Goal: Contribute content

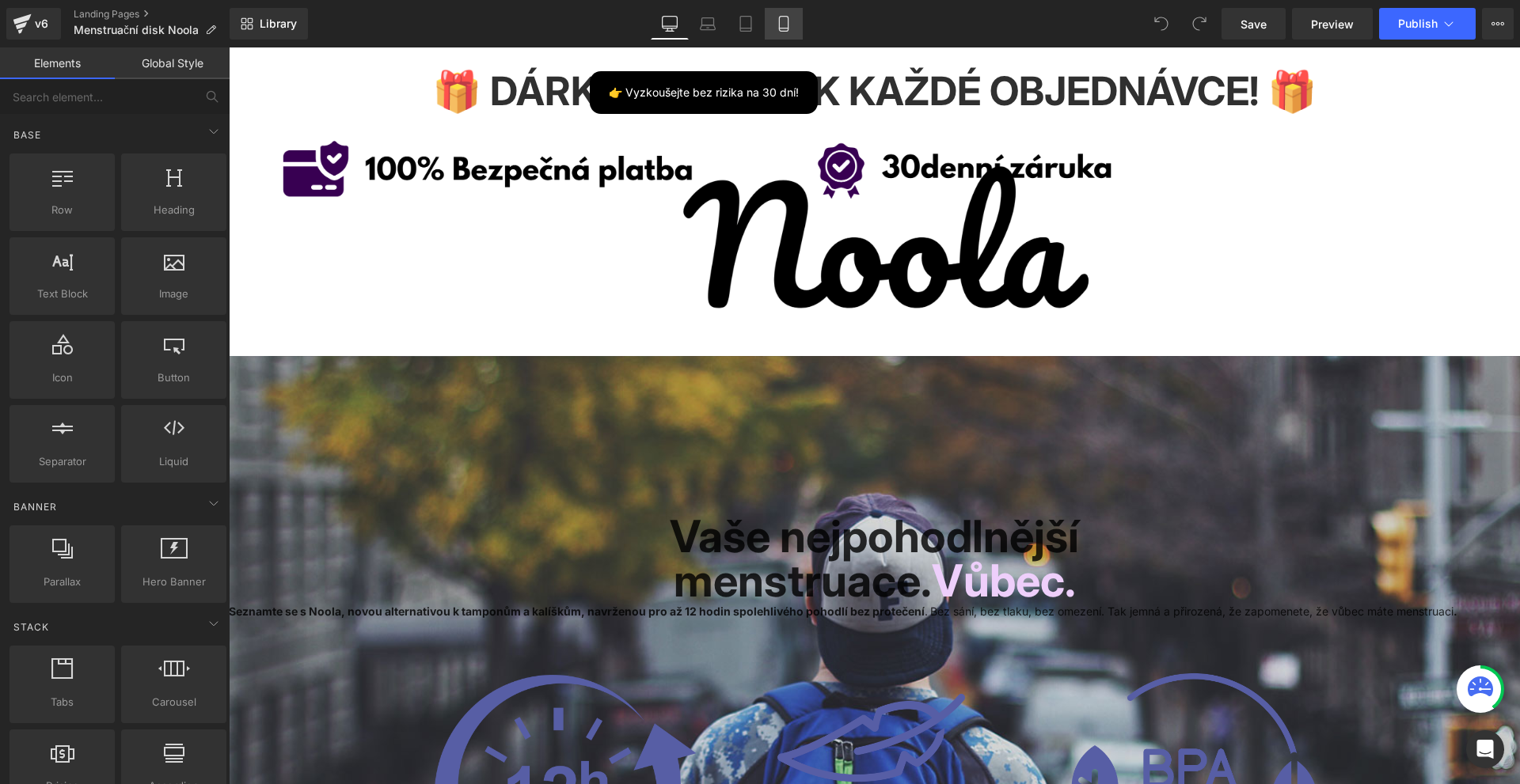
click at [803, 22] on link "Mobile" at bounding box center [783, 24] width 38 height 32
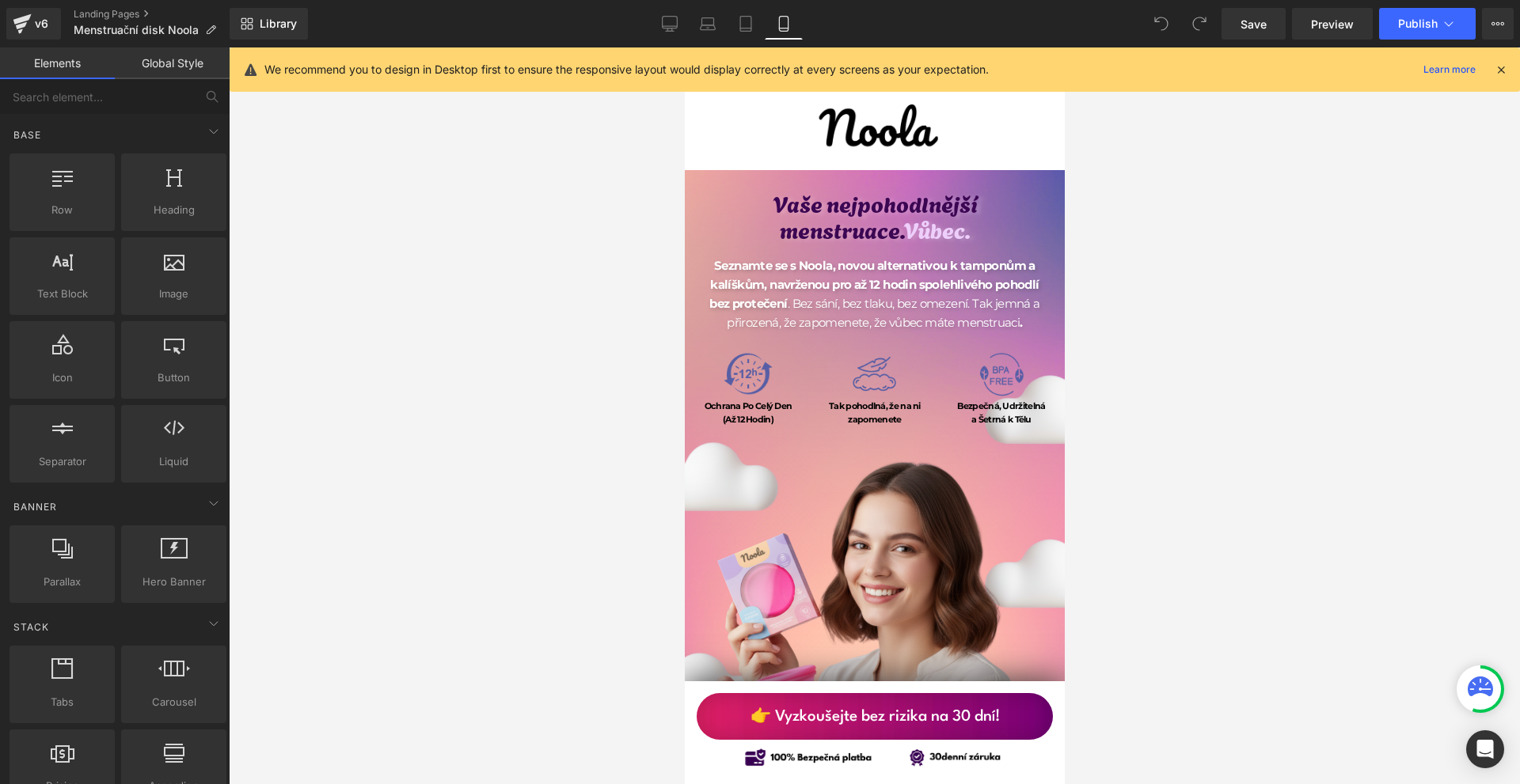
click at [1500, 72] on icon at bounding box center [1501, 70] width 14 height 14
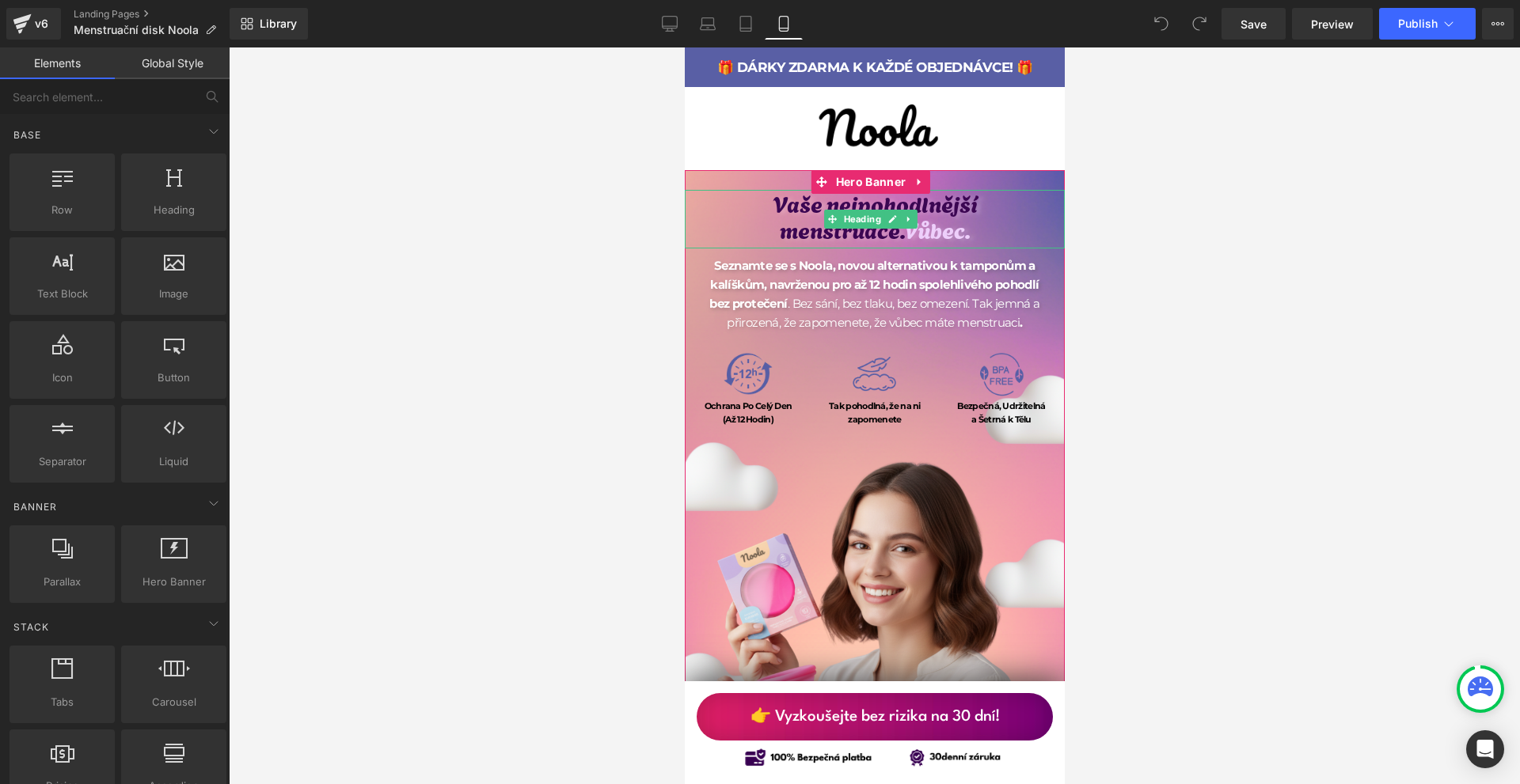
click at [793, 212] on span "menstruace." at bounding box center [841, 229] width 124 height 34
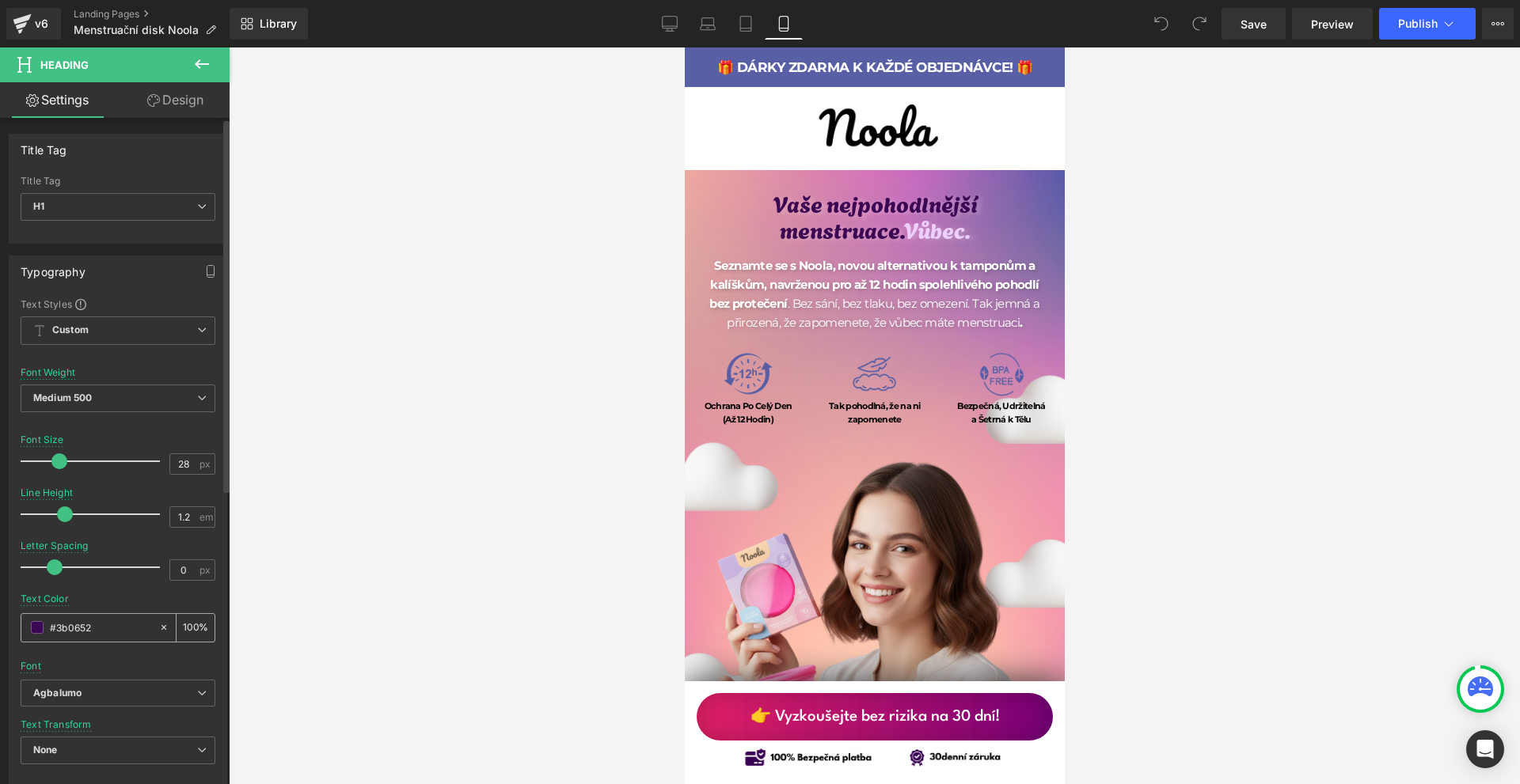
click at [110, 621] on input "#3b0652" at bounding box center [100, 628] width 102 height 18
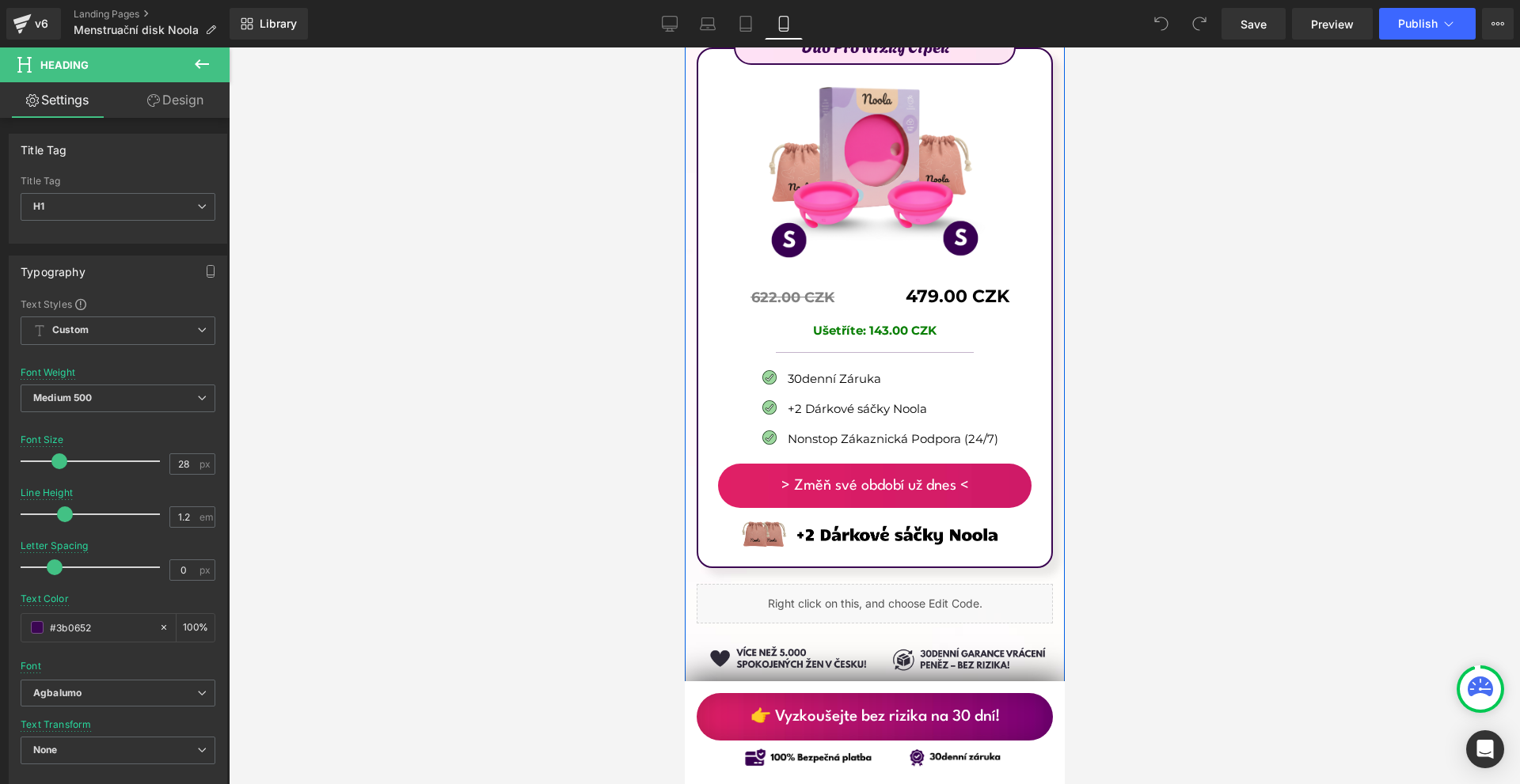
scroll to position [10210, 0]
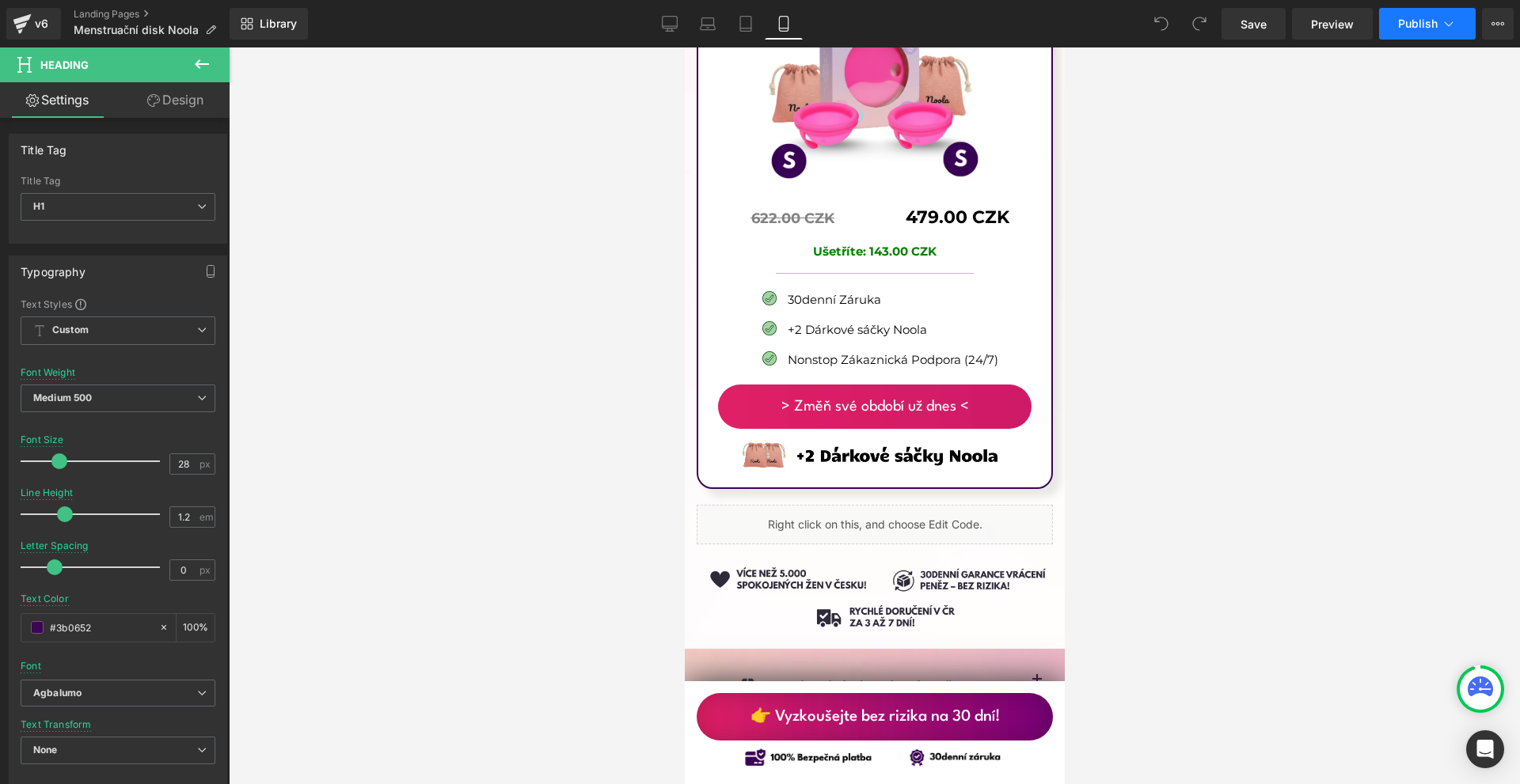
click at [1415, 26] on span "Publish" at bounding box center [1417, 24] width 40 height 12
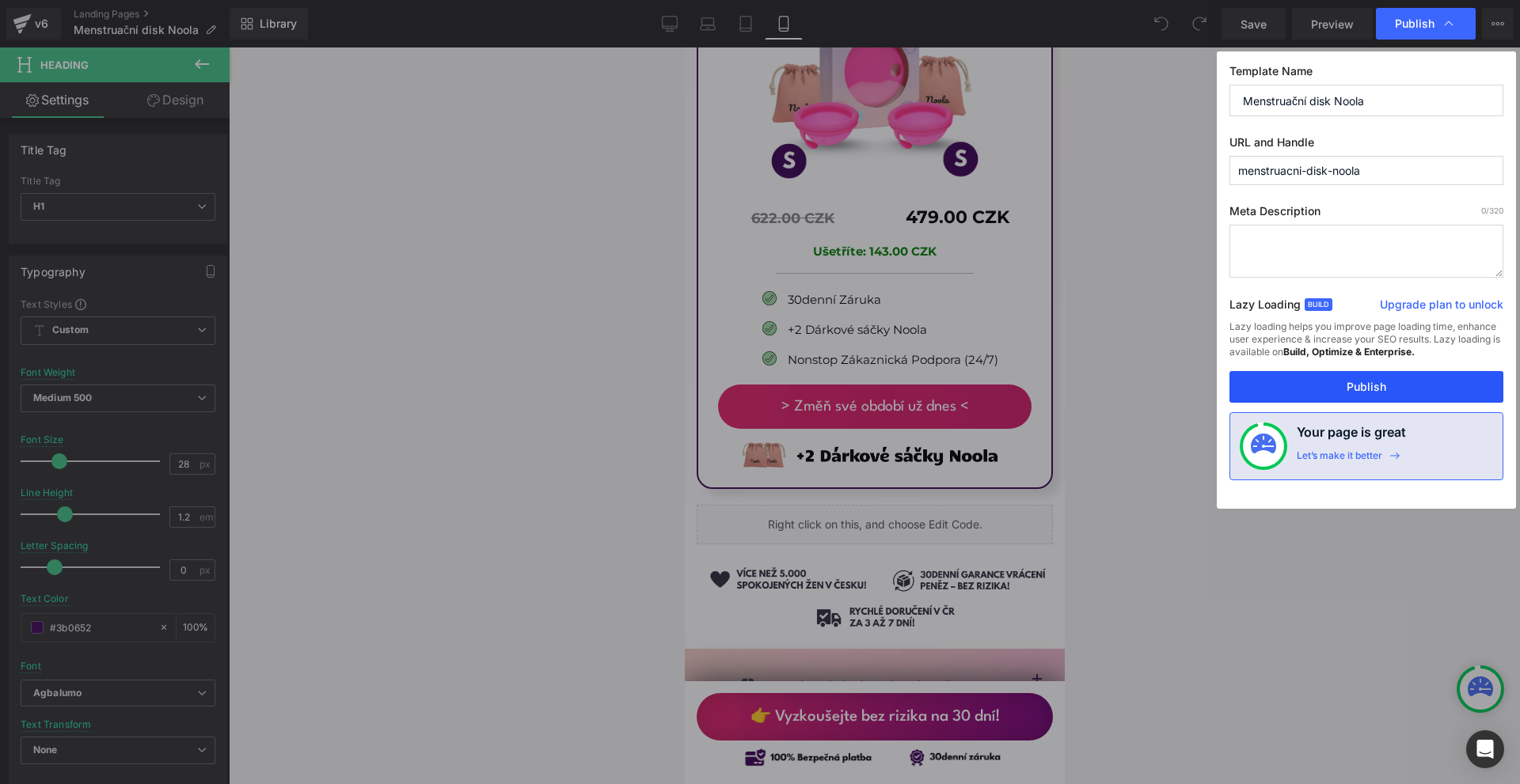
click at [1326, 386] on button "Publish" at bounding box center [1367, 387] width 274 height 32
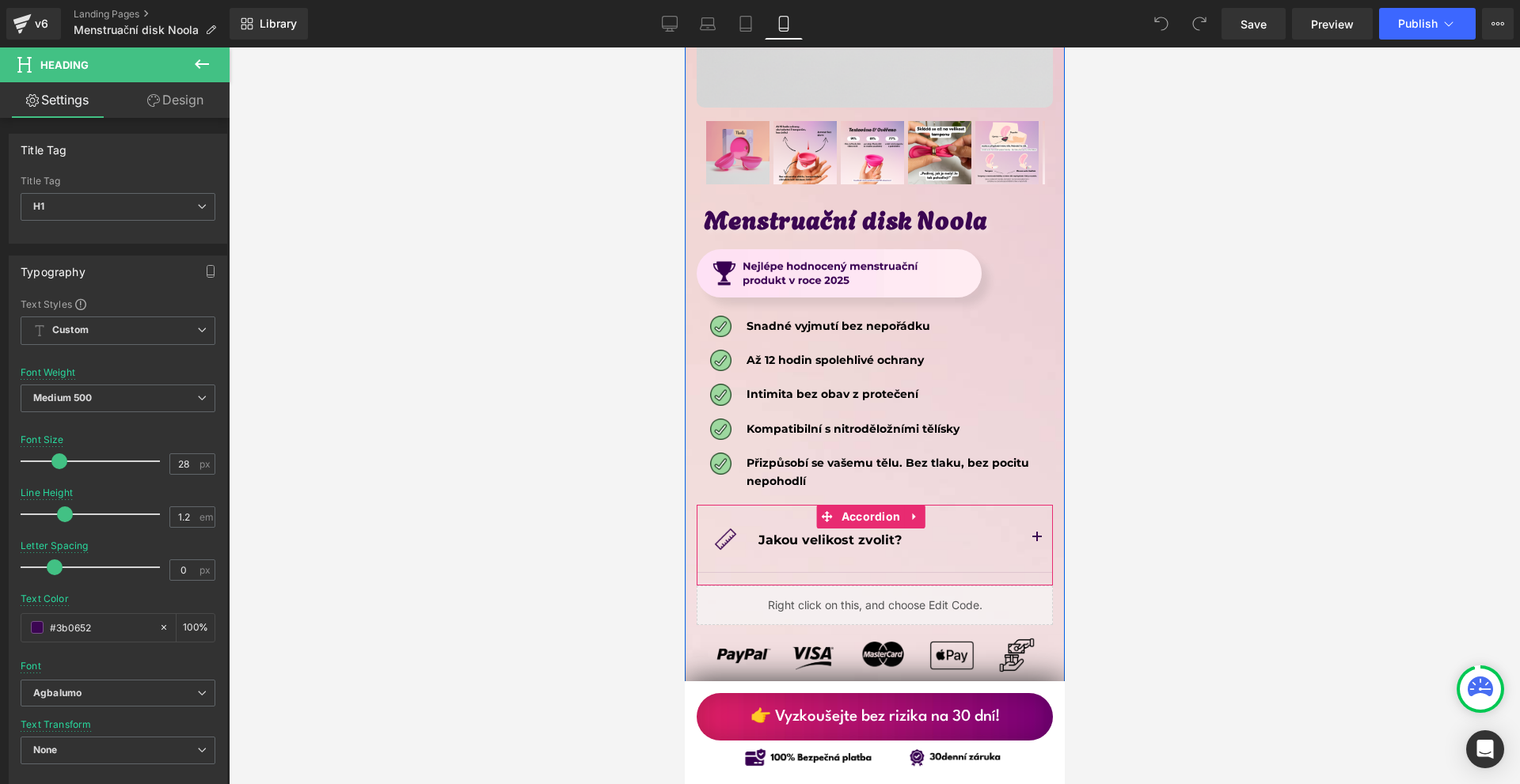
scroll to position [7756, 0]
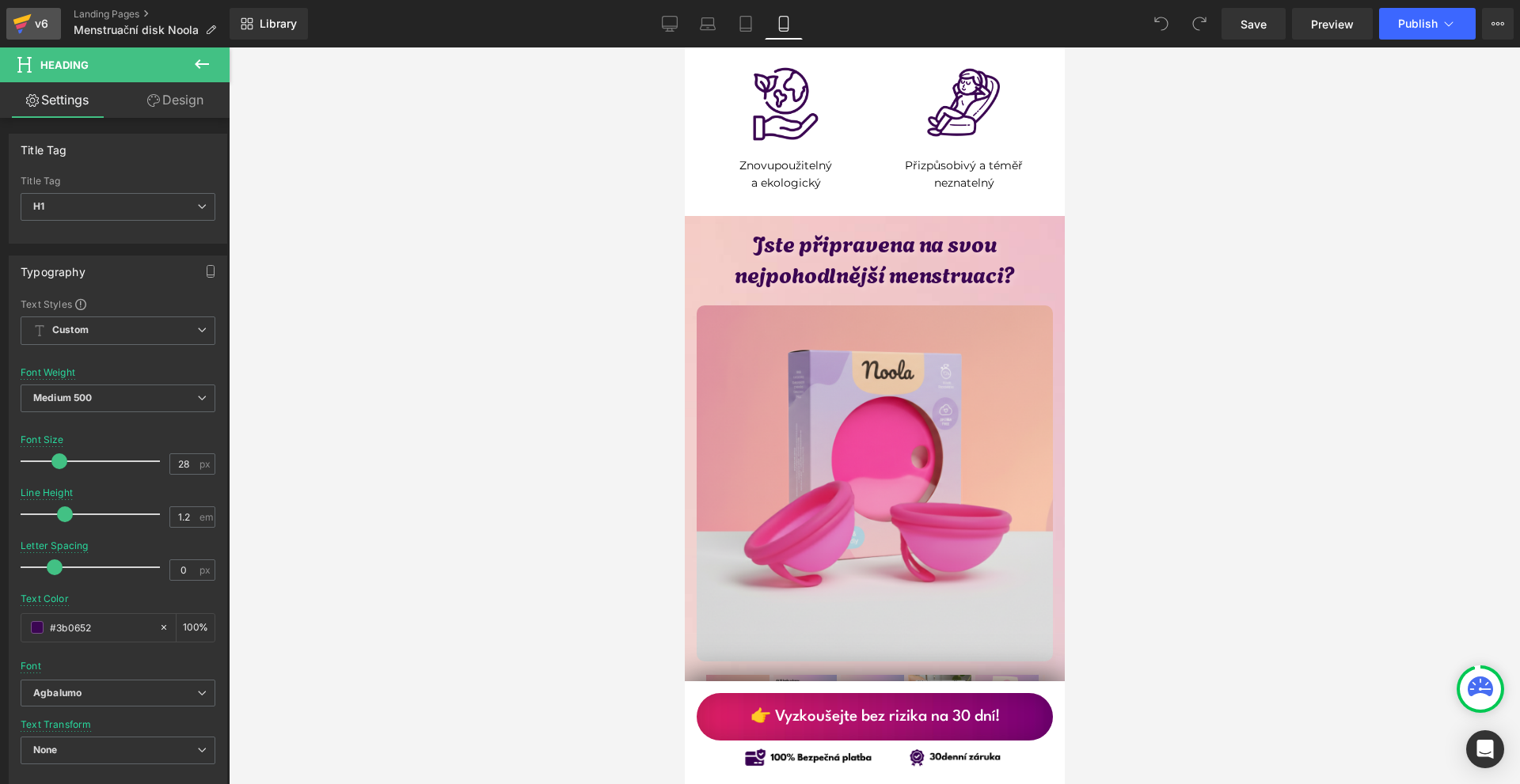
click at [28, 21] on icon at bounding box center [21, 23] width 19 height 40
